Goal: Information Seeking & Learning: Learn about a topic

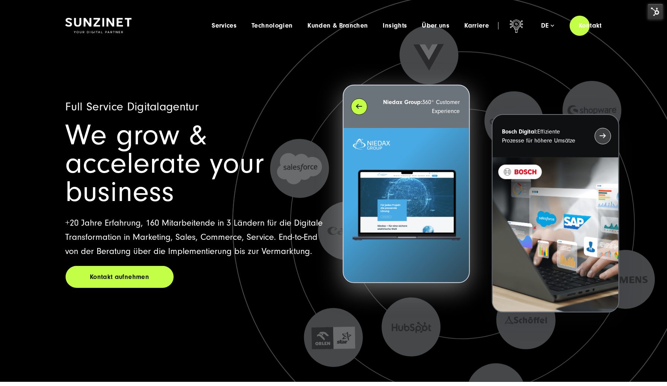
click at [375, 138] on img at bounding box center [407, 205] width 126 height 155
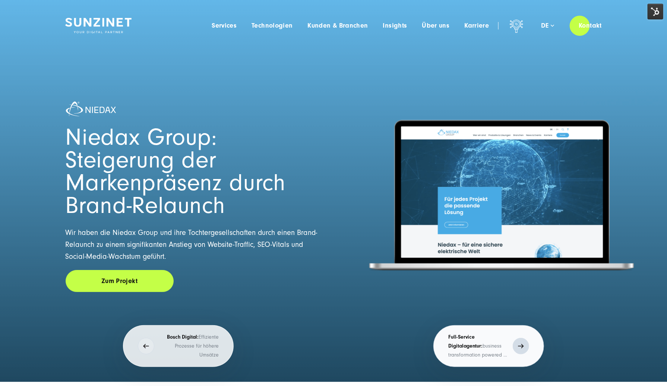
click at [507, 341] on p "Full-Service Digitalagentur: business transformation powered by digital innovat…" at bounding box center [478, 345] width 61 height 27
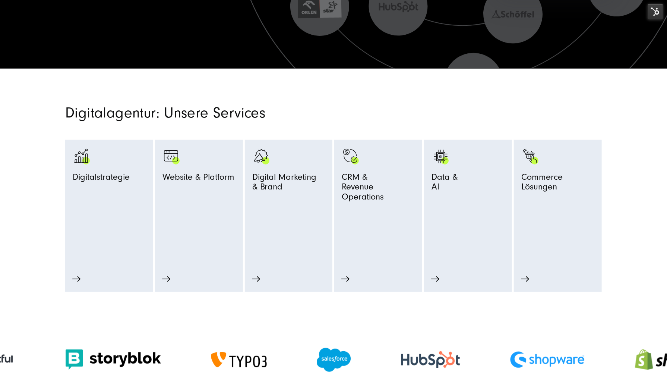
scroll to position [447, 0]
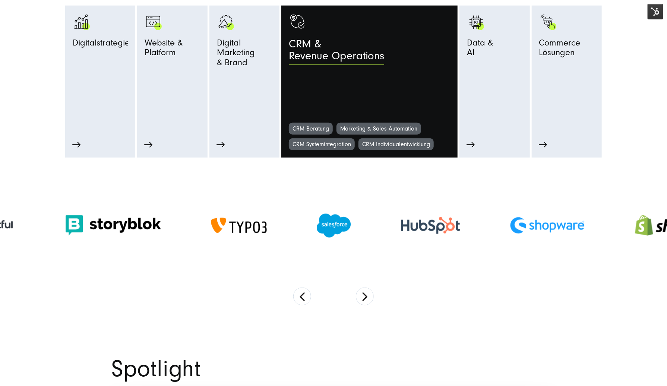
click at [378, 48] on span "CRM & Revenue Operations" at bounding box center [336, 52] width 95 height 29
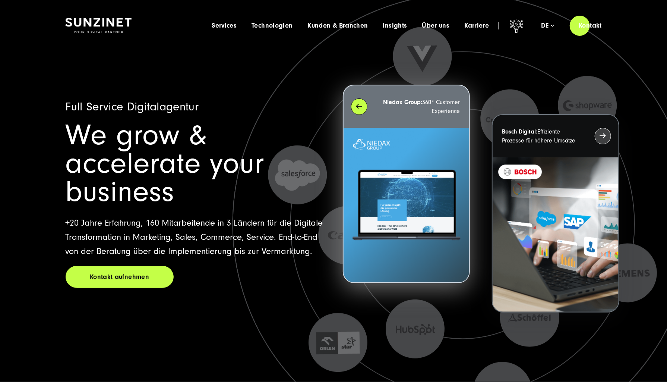
click at [410, 212] on img at bounding box center [407, 205] width 126 height 155
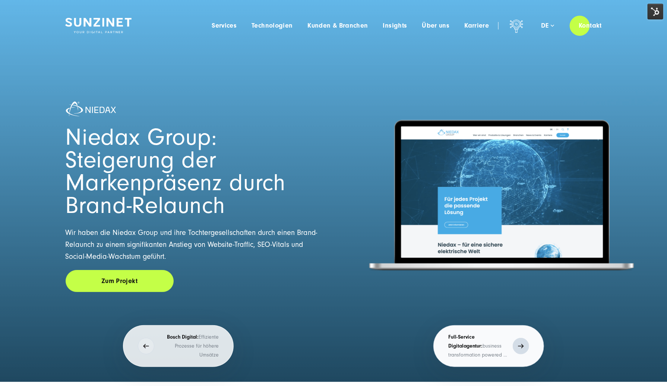
click at [478, 335] on p "Full-Service Digitalagentur: business transformation powered by digital innovat…" at bounding box center [478, 345] width 61 height 27
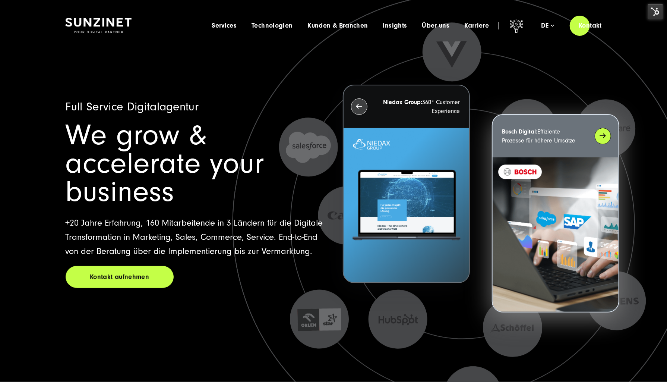
click at [532, 195] on img at bounding box center [556, 234] width 126 height 155
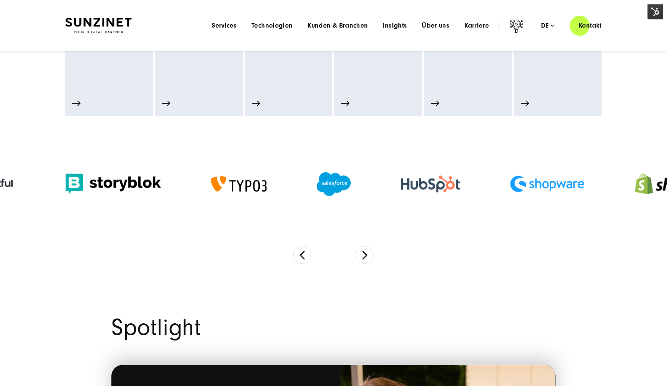
scroll to position [410, 0]
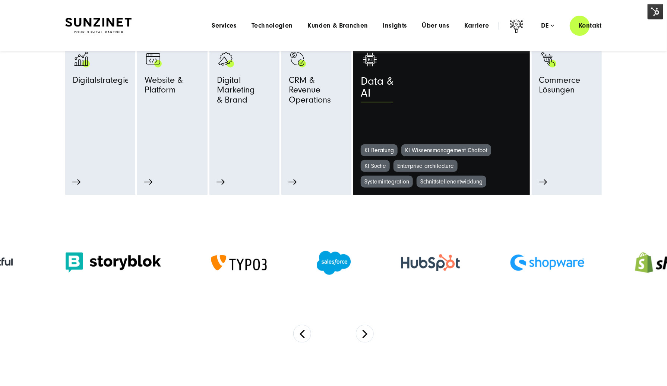
click at [452, 124] on link "Data & AI" at bounding box center [441, 97] width 161 height 94
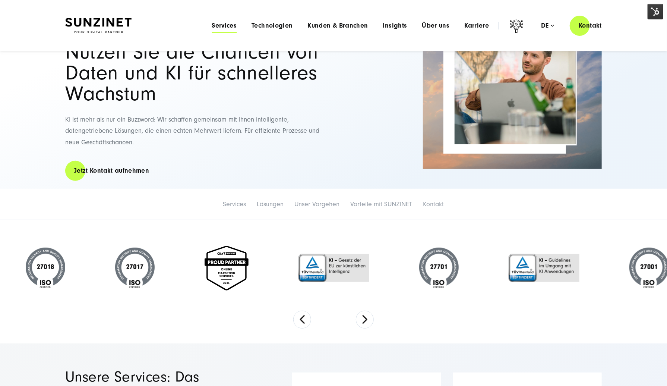
scroll to position [75, 0]
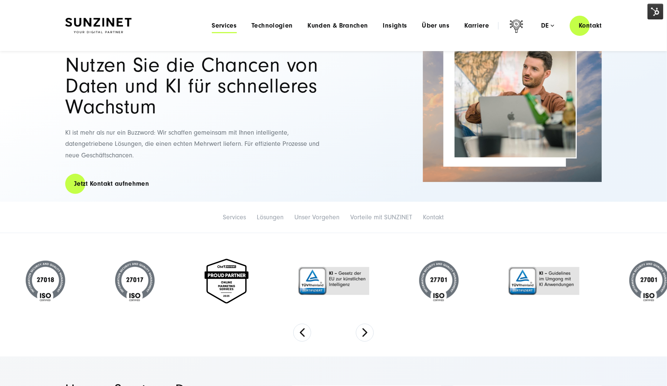
click at [225, 25] on span "Services" at bounding box center [224, 25] width 25 height 7
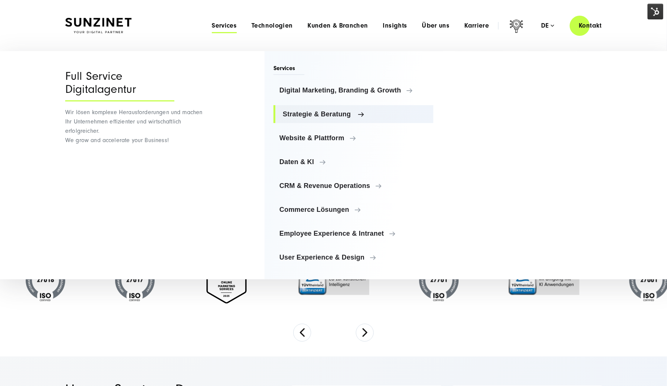
click at [307, 113] on span "Strategie & Beratung" at bounding box center [355, 113] width 145 height 7
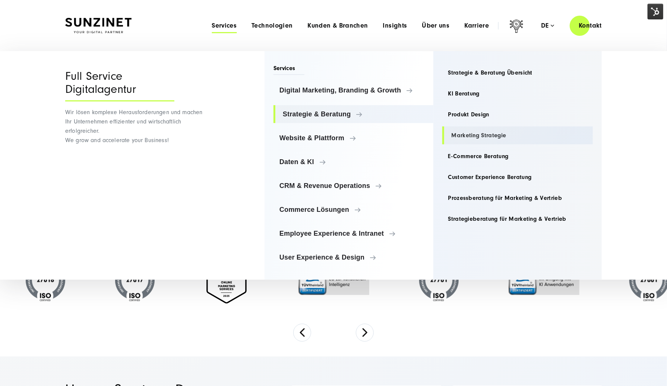
click at [488, 132] on link "Marketing Strategie" at bounding box center [517, 135] width 151 height 18
